Goal: Check status

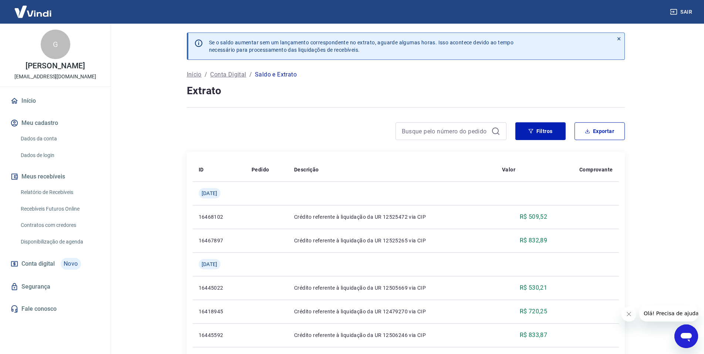
click at [283, 75] on p "Saldo e Extrato" at bounding box center [276, 74] width 42 height 9
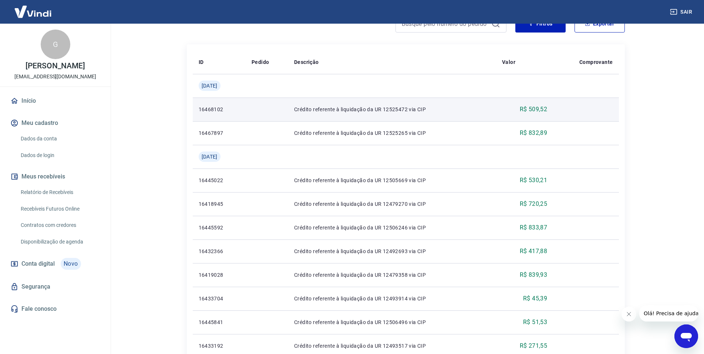
scroll to position [37, 0]
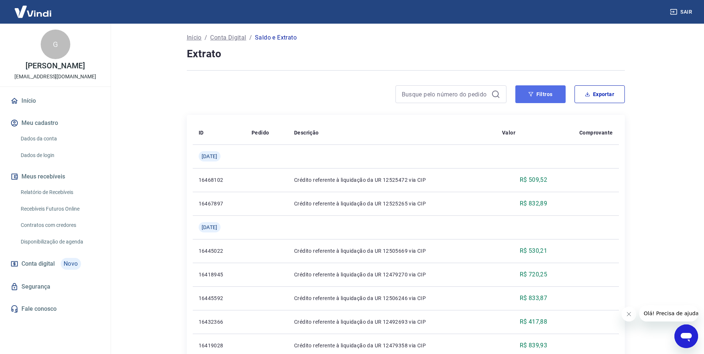
click at [539, 95] on button "Filtros" at bounding box center [540, 94] width 50 height 18
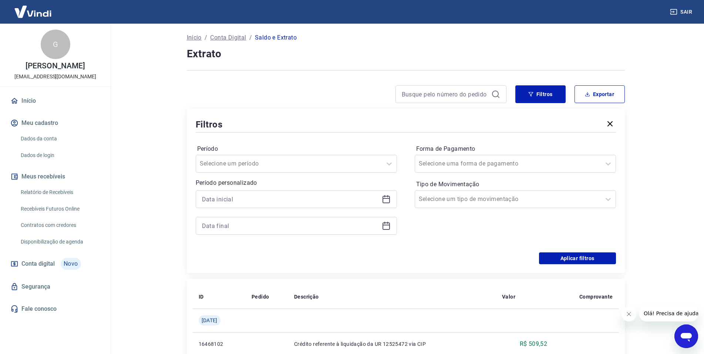
click at [609, 123] on icon "button" at bounding box center [609, 123] width 5 height 5
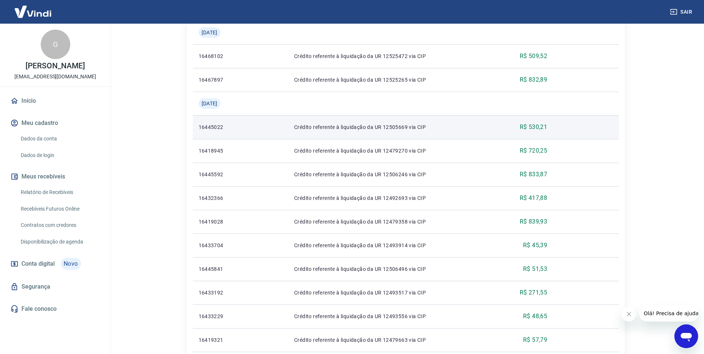
scroll to position [74, 0]
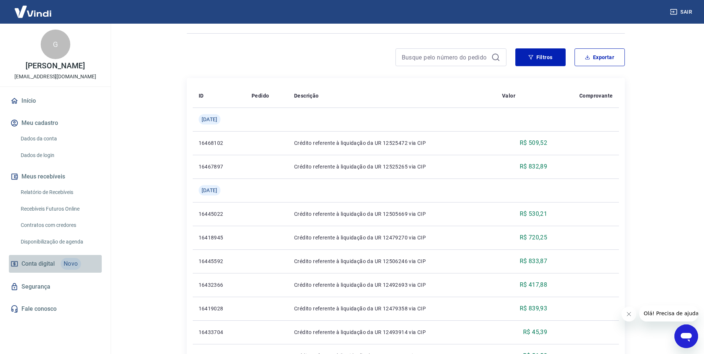
click at [22, 263] on span "Conta digital" at bounding box center [37, 264] width 33 height 10
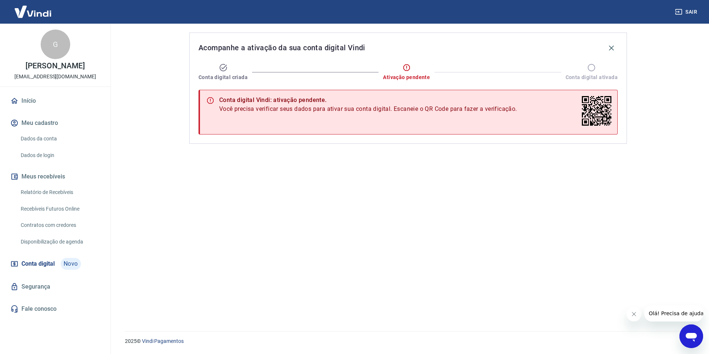
click at [687, 336] on icon "Abrir janela de mensagens" at bounding box center [691, 337] width 11 height 9
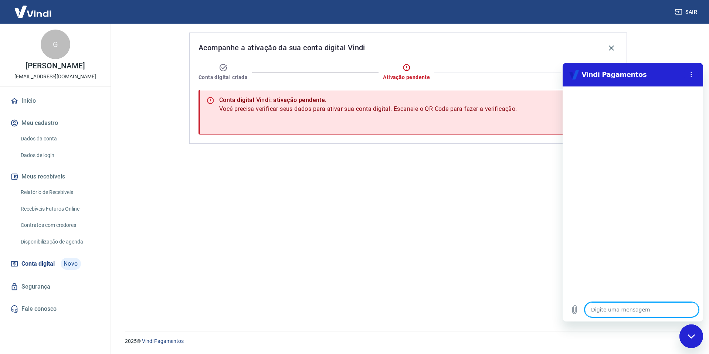
click at [231, 170] on div "Acompanhe a ativação da sua conta digital Vindi Conta digital criada Ativação p…" at bounding box center [409, 173] width 456 height 299
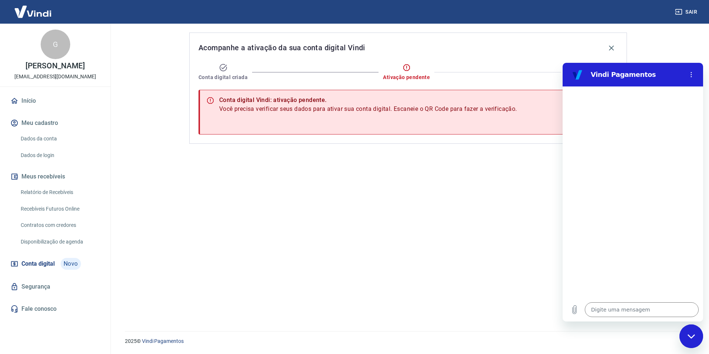
click at [692, 336] on icon "Fechar janela de mensagens" at bounding box center [692, 336] width 8 height 5
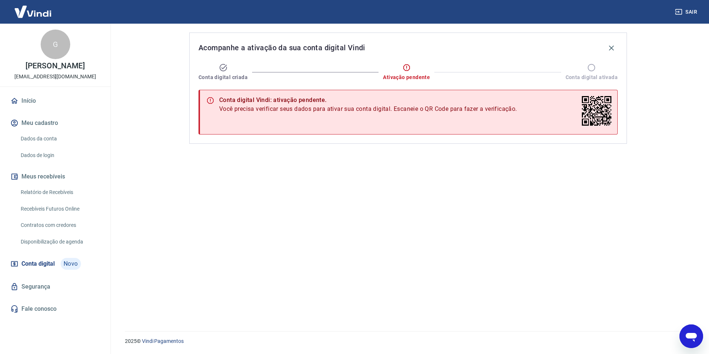
type textarea "x"
